Goal: Information Seeking & Learning: Understand process/instructions

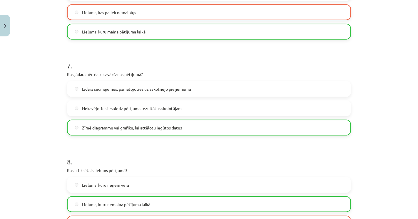
scroll to position [632, 0]
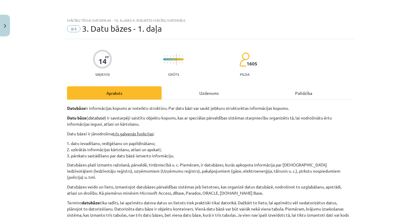
scroll to position [261, 0]
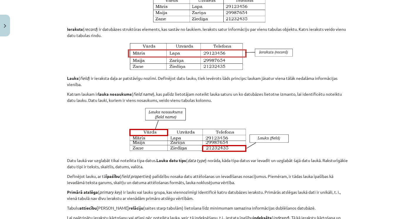
click at [330, 145] on p at bounding box center [209, 130] width 284 height 47
click at [112, 125] on p at bounding box center [209, 130] width 284 height 47
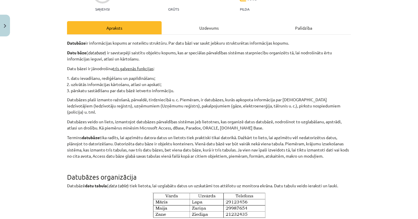
scroll to position [0, 0]
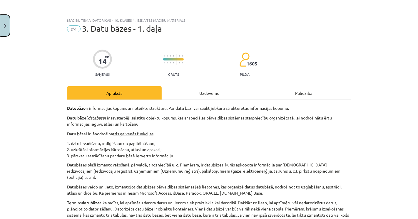
click at [1, 28] on button "Close" at bounding box center [5, 26] width 10 height 22
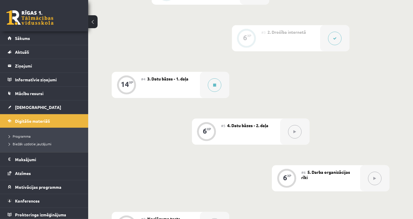
click at [146, 126] on div "0 XP #1 Pirms sāc mācīties! Ievada daļa. 18 XP #2 1. informācijas ieguves un ko…" at bounding box center [251, 108] width 278 height 353
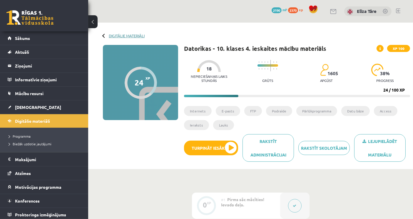
click at [121, 34] on link "Digitālie materiāli" at bounding box center [127, 36] width 36 height 4
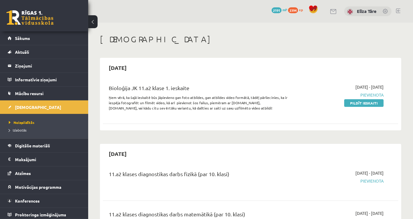
drag, startPoint x: 170, startPoint y: 100, endPoint x: 164, endPoint y: 99, distance: 6.6
click at [166, 99] on p "Ņem vērā, ka šajā ieskaitē būs jāpievieno gan foto atbildes, gan atbildes video…" at bounding box center [199, 103] width 180 height 16
click at [160, 97] on p "Ņem vērā, ka šajā ieskaitē būs jāpievieno gan foto atbildes, gan atbildes video…" at bounding box center [199, 103] width 180 height 16
click at [155, 97] on p "Ņem vērā, ka šajā ieskaitē būs jāpievieno gan foto atbildes, gan atbildes video…" at bounding box center [199, 103] width 180 height 16
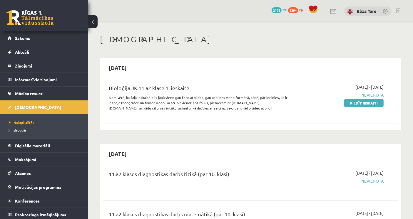
drag, startPoint x: 186, startPoint y: 104, endPoint x: 210, endPoint y: 104, distance: 24.4
click at [190, 104] on p "Ņem vērā, ka šajā ieskaitē būs jāpievieno gan foto atbildes, gan atbildes video…" at bounding box center [199, 103] width 180 height 16
drag, startPoint x: 212, startPoint y: 104, endPoint x: 233, endPoint y: 103, distance: 21.2
click at [218, 104] on p "Ņem vērā, ka šajā ieskaitē būs jāpievieno gan foto atbildes, gan atbildes video…" at bounding box center [199, 103] width 180 height 16
click at [234, 103] on p "Ņem vērā, ka šajā ieskaitē būs jāpievieno gan foto atbildes, gan atbildes video…" at bounding box center [199, 103] width 180 height 16
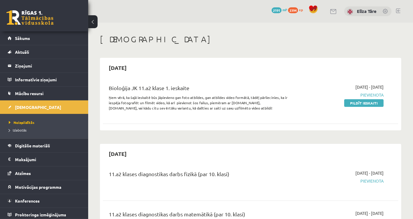
click at [263, 116] on div "Bioloģija JK 11.a2 klase 1. ieskaite Ņem vērā, ka šajā ieskaitē būs jāpievieno …" at bounding box center [251, 99] width 296 height 42
click at [207, 85] on div "Bioloģija JK 11.a2 klase 1. ieskaite" at bounding box center [199, 89] width 180 height 11
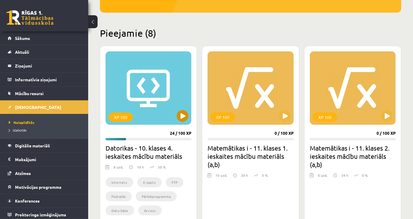
scroll to position [131, 0]
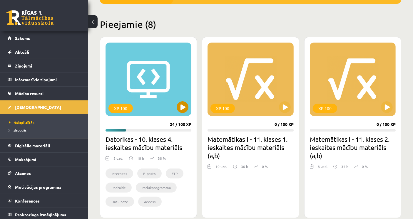
click at [140, 92] on div "XP 100" at bounding box center [149, 80] width 86 height 74
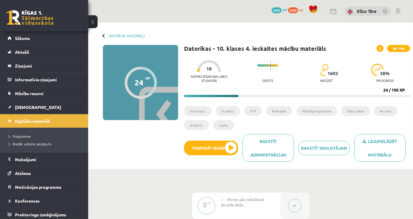
click at [161, 18] on div "0 Dāvanas 2191 mP 2394 xp Elīza Tāre" at bounding box center [250, 11] width 325 height 23
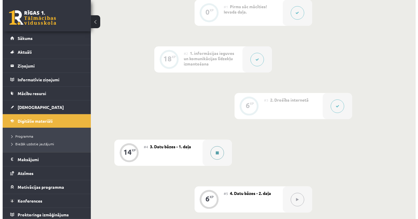
scroll to position [228, 0]
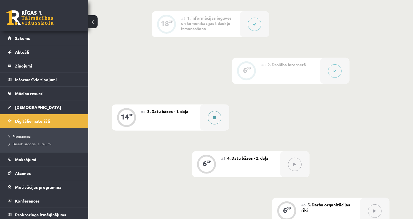
click at [214, 115] on button at bounding box center [215, 118] width 14 height 14
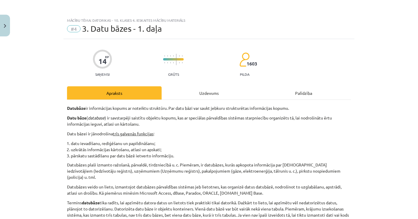
click at [123, 144] on li "datu ievadīšanu, rediģēšanu un papildināšanu;" at bounding box center [211, 144] width 280 height 6
